Goal: Transaction & Acquisition: Purchase product/service

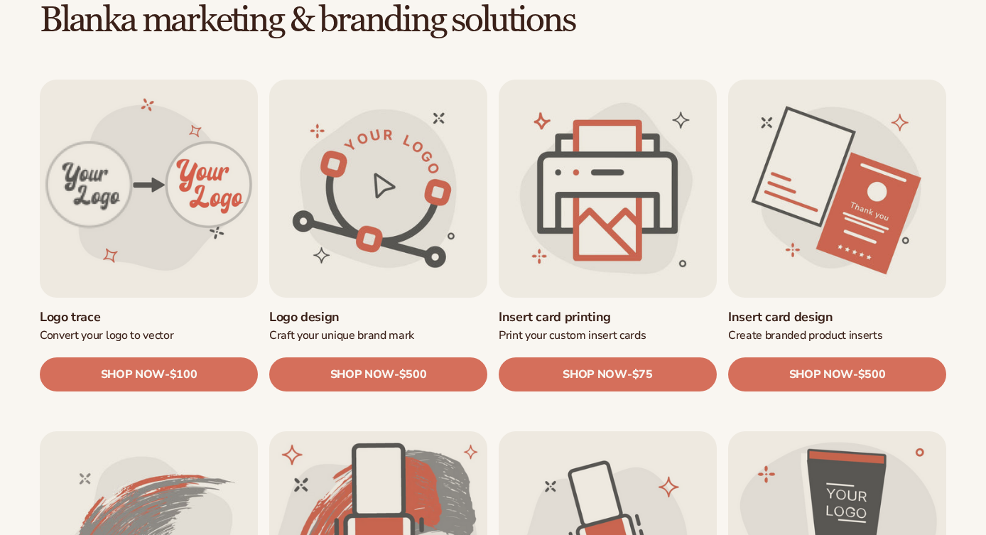
scroll to position [412, 0]
click at [594, 309] on link "Insert card printing" at bounding box center [608, 317] width 218 height 16
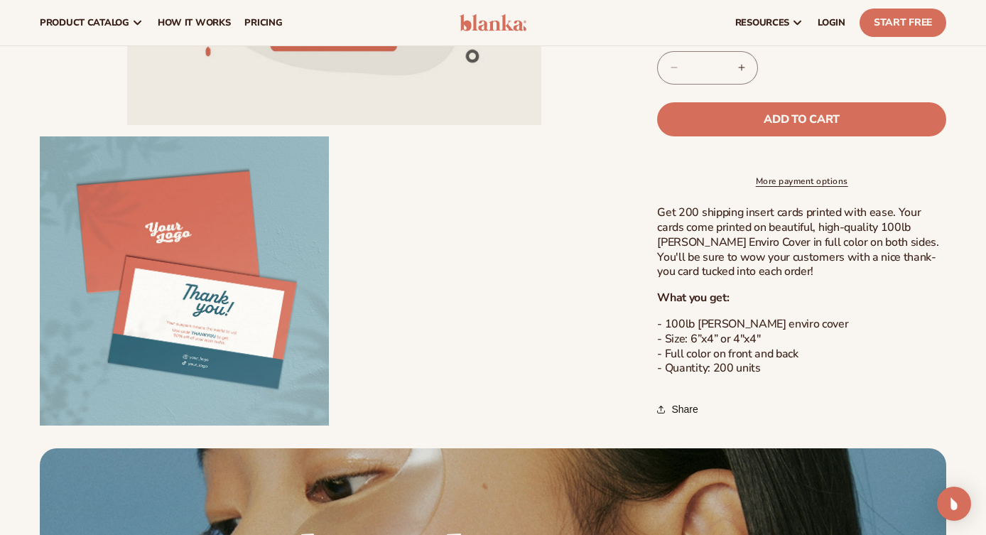
scroll to position [364, 0]
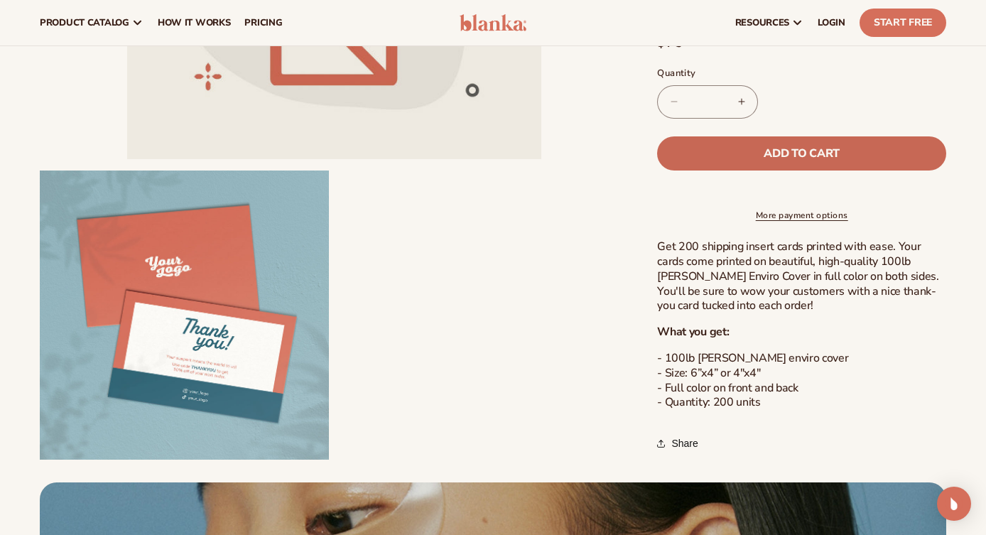
click at [792, 136] on button "Add to cart" at bounding box center [801, 153] width 289 height 34
